Goal: Information Seeking & Learning: Find specific fact

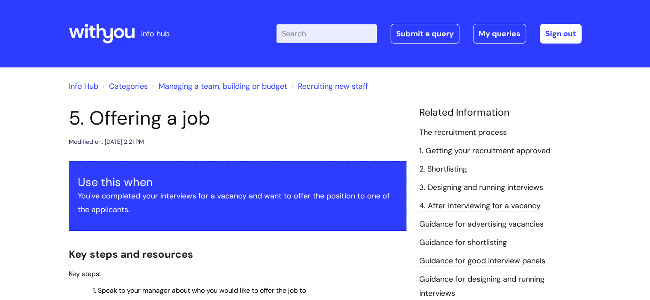
click at [347, 37] on input "Enter your search term here..." at bounding box center [326, 33] width 100 height 19
type input "s"
type input "dna process"
click button "Search" at bounding box center [0, 0] width 0 height 0
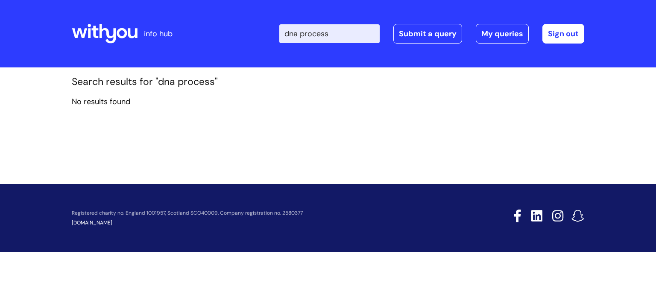
click at [345, 38] on input "dna process" at bounding box center [329, 33] width 100 height 19
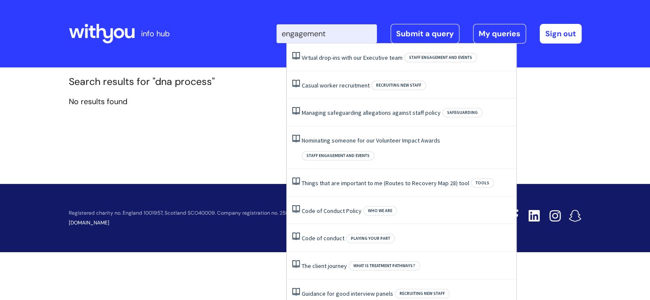
type input "engagement"
click button "Search" at bounding box center [0, 0] width 0 height 0
